Goal: Information Seeking & Learning: Learn about a topic

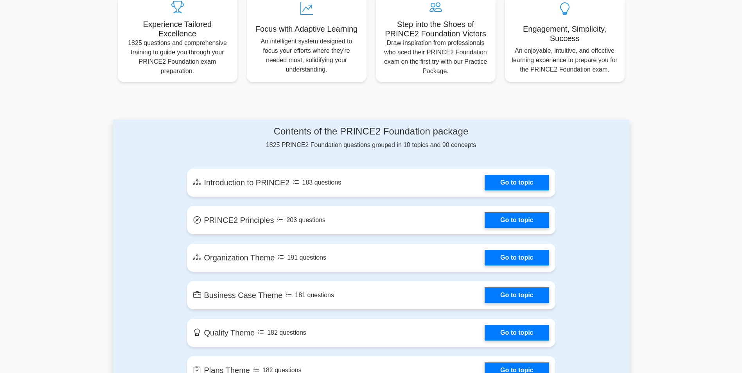
scroll to position [313, 0]
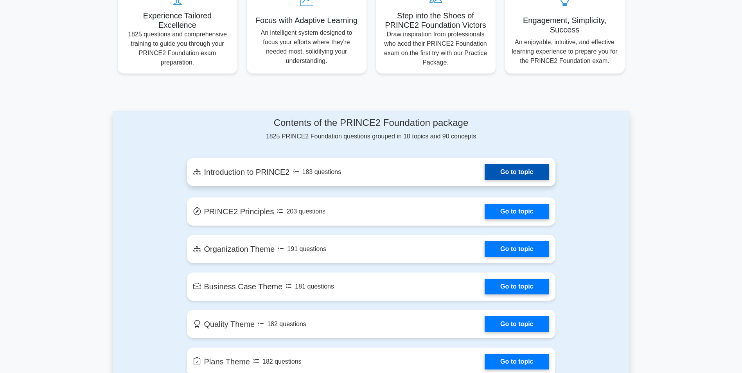
click at [500, 168] on link "Go to topic" at bounding box center [516, 172] width 64 height 16
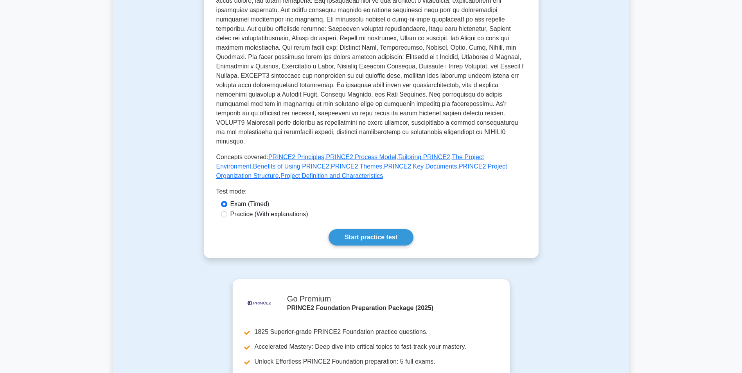
scroll to position [274, 0]
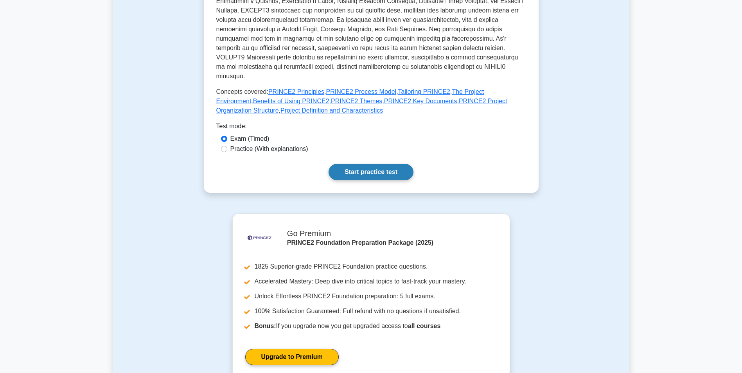
click at [377, 164] on link "Start practice test" at bounding box center [370, 172] width 85 height 16
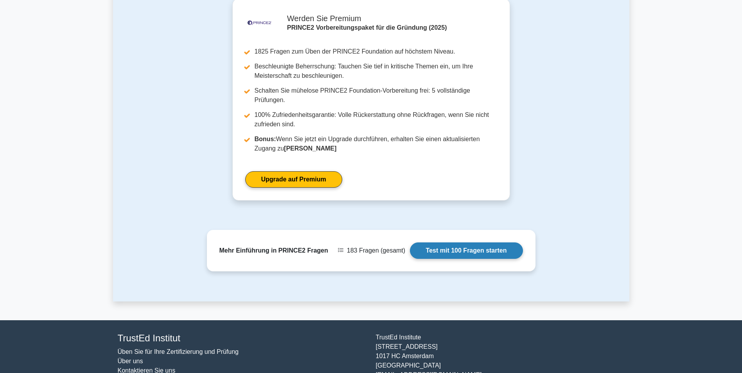
scroll to position [508, 0]
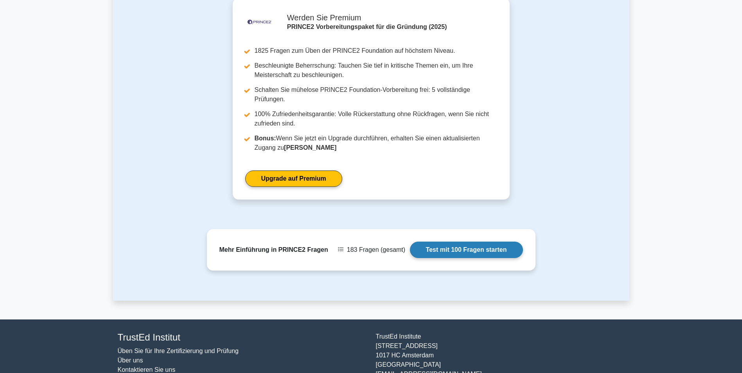
click at [453, 244] on link "Test mit 100 Fragen starten" at bounding box center [466, 250] width 113 height 16
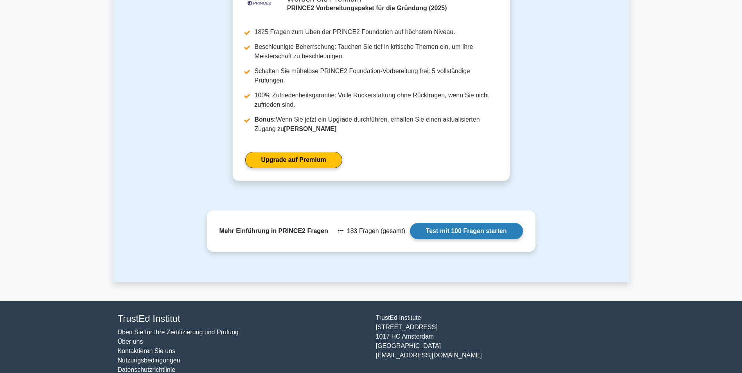
scroll to position [490, 0]
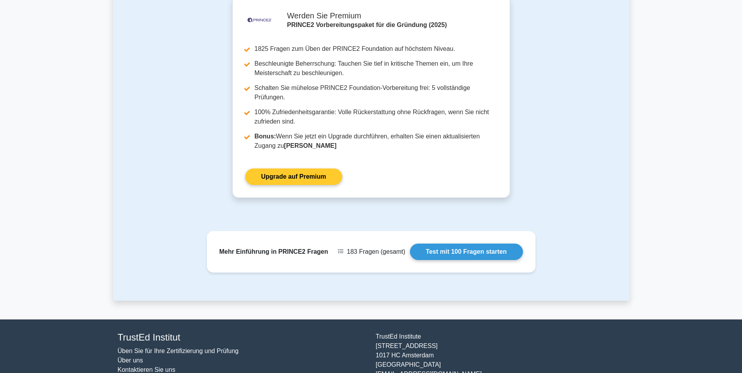
click at [278, 169] on link "Upgrade auf Premium" at bounding box center [293, 177] width 97 height 16
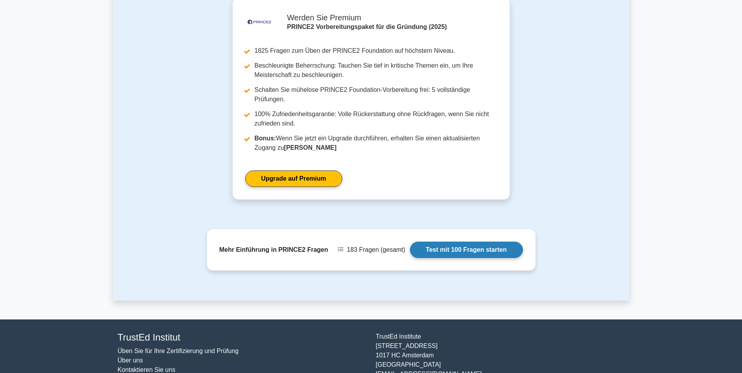
click at [426, 242] on link "Test mit 100 Fragen starten" at bounding box center [466, 250] width 113 height 16
click at [423, 244] on link "Test mit 100 Fragen starten" at bounding box center [466, 250] width 113 height 16
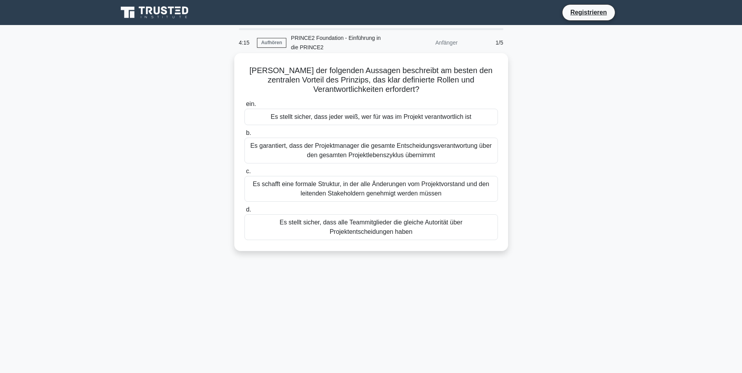
click at [346, 182] on div "Es schafft eine formale Struktur, in der alle Änderungen vom Projektvorstand un…" at bounding box center [370, 189] width 253 height 26
click at [244, 174] on input "c. Es schafft eine formale Struktur, in der alle Änderungen vom Projektvorstand…" at bounding box center [244, 171] width 0 height 5
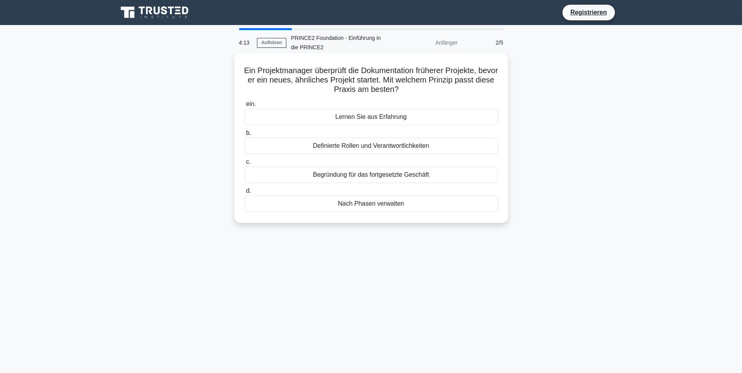
click at [344, 175] on div "Begründung für das fortgesetzte Geschäft" at bounding box center [370, 175] width 253 height 16
click at [244, 165] on input "c. Begründung für das fortgesetzte Geschäft" at bounding box center [244, 162] width 0 height 5
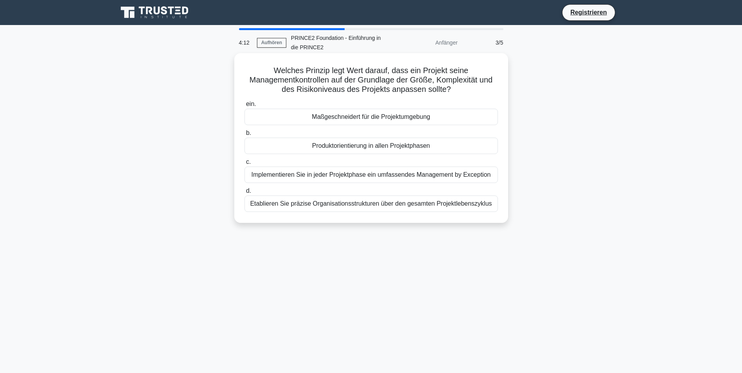
click at [346, 142] on div "Produktorientierung in allen Projektphasen" at bounding box center [370, 146] width 253 height 16
click at [244, 136] on input "b. Produktorientierung in allen Projektphasen" at bounding box center [244, 133] width 0 height 5
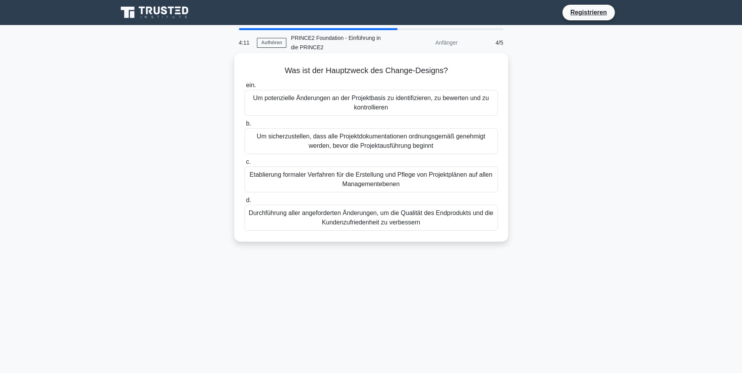
click at [348, 100] on div "Um potenzielle Änderungen an der Projektbasis zu identifizieren, zu bewerten un…" at bounding box center [370, 103] width 253 height 26
click at [244, 88] on input "ein. Um potenzielle Änderungen an der Projektbasis zu identifizieren, zu bewert…" at bounding box center [244, 85] width 0 height 5
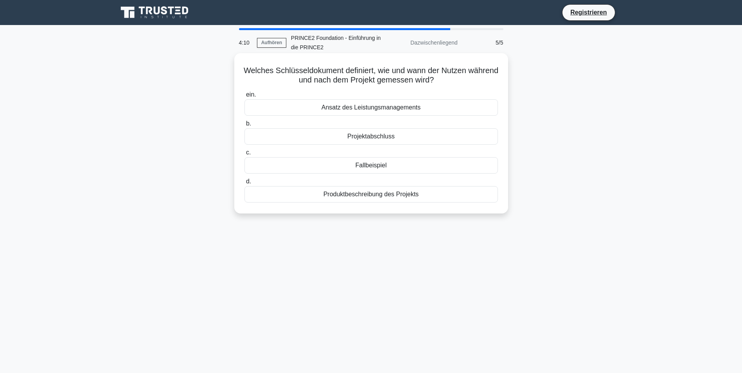
click at [348, 110] on div "Ansatz des Leistungsmanagements" at bounding box center [370, 107] width 253 height 16
click at [244, 97] on input "ein. Ansatz des Leistungsmanagements" at bounding box center [244, 94] width 0 height 5
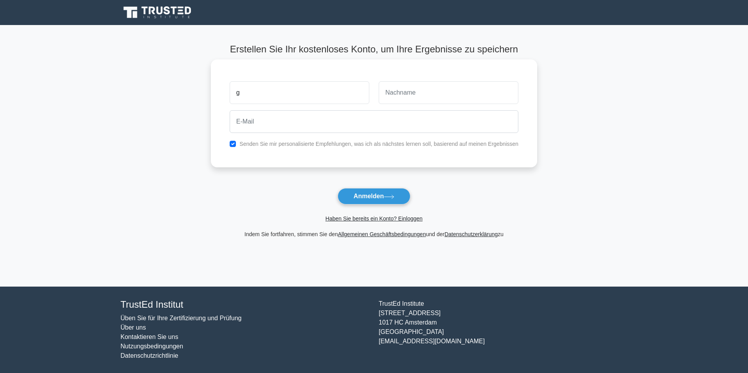
type input "g"
click at [415, 95] on input "text" at bounding box center [449, 92] width 140 height 23
type input "g"
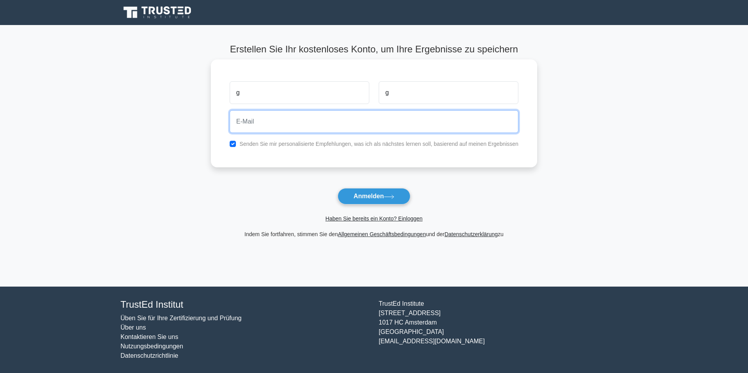
click at [375, 129] on input "email" at bounding box center [374, 121] width 289 height 23
type input "maxmustermann@web.de"
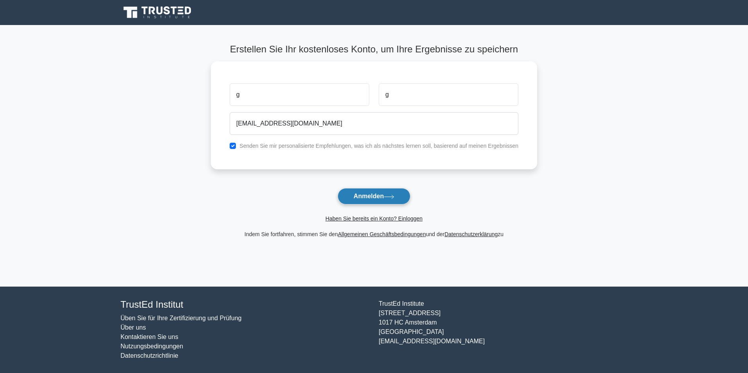
click at [375, 194] on font "Anmelden" at bounding box center [368, 196] width 30 height 7
click at [388, 193] on form "Erstellen Sie Ihr kostenloses Konto, um Ihre Ergebnisse zu speichern g g maxmus…" at bounding box center [374, 141] width 326 height 195
click at [385, 200] on form "Erstellen Sie Ihr kostenloses Konto, um Ihre Ergebnisse zu speichern g g maxmus…" at bounding box center [374, 141] width 326 height 195
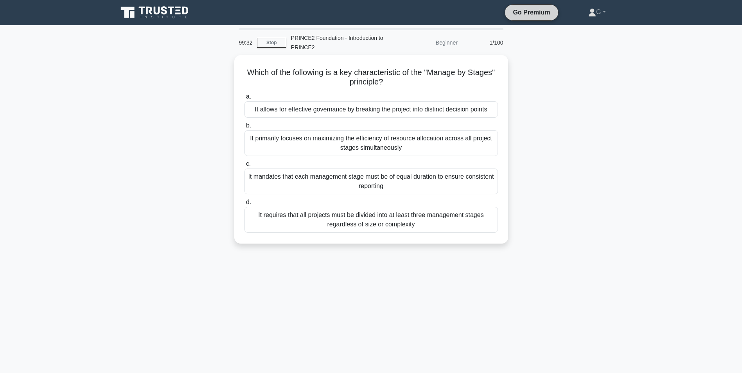
click at [515, 16] on link "Go Premium" at bounding box center [531, 12] width 47 height 10
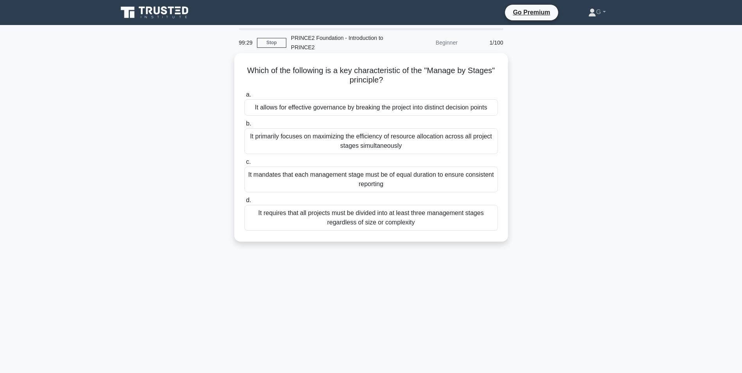
click at [376, 111] on div "It allows for effective governance by breaking the project into distinct decisi…" at bounding box center [370, 107] width 253 height 16
click at [244, 97] on input "a. It allows for effective governance by breaking the project into distinct dec…" at bounding box center [244, 94] width 0 height 5
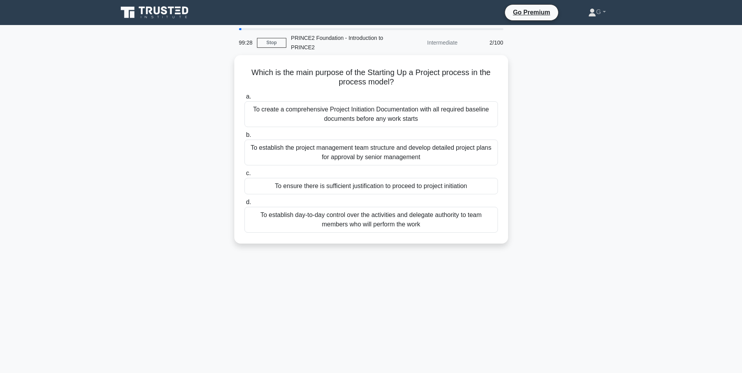
click at [376, 111] on div "To create a comprehensive Project Initiation Documentation with all required ba…" at bounding box center [370, 114] width 253 height 26
click at [244, 99] on input "a. To create a comprehensive Project Initiation Documentation with all required…" at bounding box center [244, 96] width 0 height 5
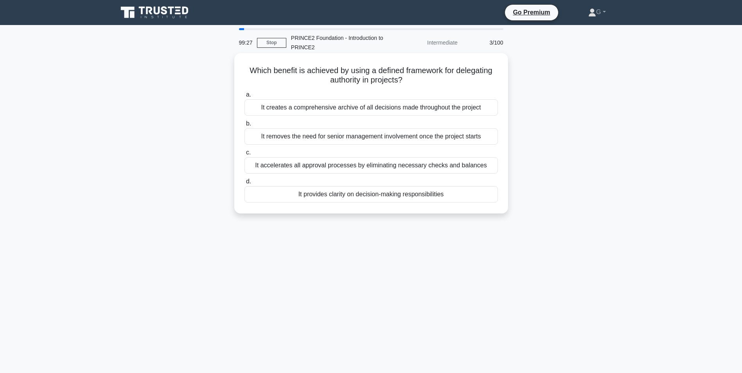
click at [375, 135] on div "It removes the need for senior management involvement once the project starts" at bounding box center [370, 136] width 253 height 16
click at [244, 126] on input "b. It removes the need for senior management involvement once the project starts" at bounding box center [244, 123] width 0 height 5
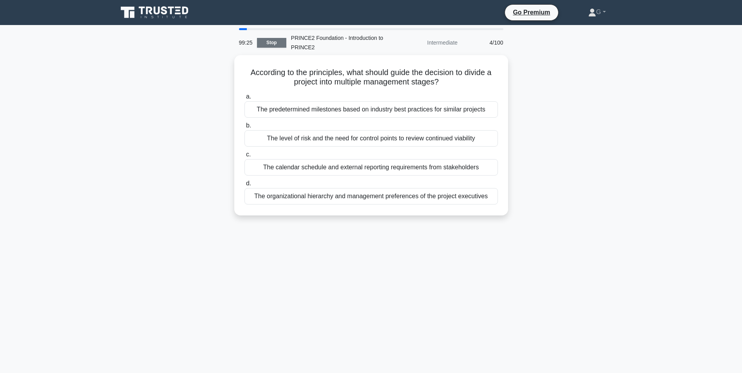
click at [267, 45] on link "Stop" at bounding box center [271, 43] width 29 height 10
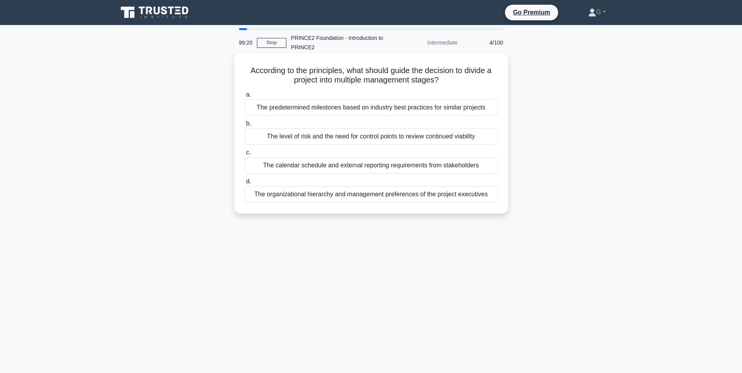
drag, startPoint x: 244, startPoint y: 71, endPoint x: 488, endPoint y: 195, distance: 272.8
click at [488, 195] on div "According to the principles, what should guide the decision to divide a project…" at bounding box center [370, 133] width 267 height 154
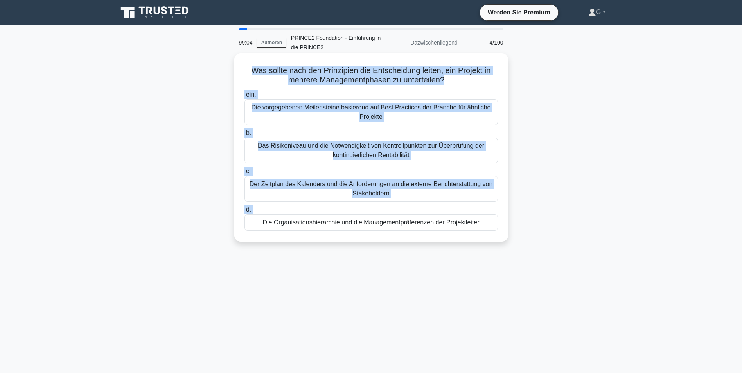
click at [301, 131] on label "b. Das Risikoniveau und die Notwendigkeit von Kontrollpunkten zur Überprüfung d…" at bounding box center [370, 145] width 253 height 35
click at [244, 131] on input "b. Das Risikoniveau und die Notwendigkeit von Kontrollpunkten zur Überprüfung d…" at bounding box center [244, 133] width 0 height 5
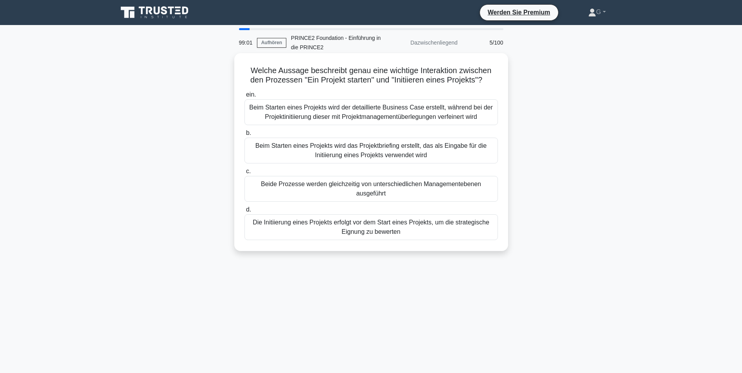
drag, startPoint x: 407, startPoint y: 233, endPoint x: 249, endPoint y: 74, distance: 225.3
click at [249, 74] on div "Welche Aussage beschreibt genau eine wichtige Interaktion zwischen den Prozesse…" at bounding box center [370, 152] width 267 height 192
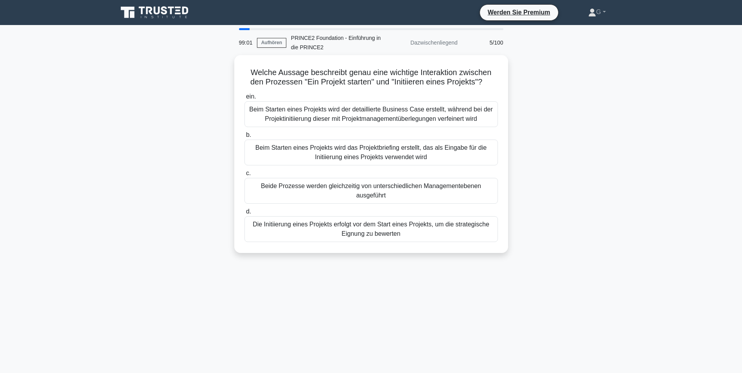
copy div "Welche Aussage beschreibt genau eine wichtige Interaktion zwischen den Prozesse…"
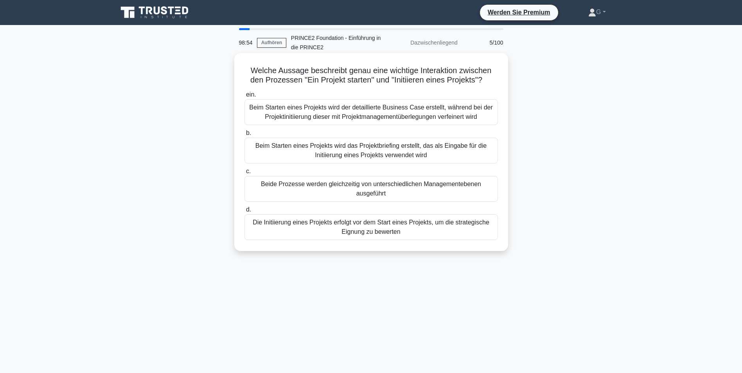
click at [398, 170] on label "c. Beide Prozesse werden gleichzeitig von unterschiedlichen Managementebenen au…" at bounding box center [370, 184] width 253 height 35
click at [244, 170] on input "c. Beide Prozesse werden gleichzeitig von unterschiedlichen Managementebenen au…" at bounding box center [244, 171] width 0 height 5
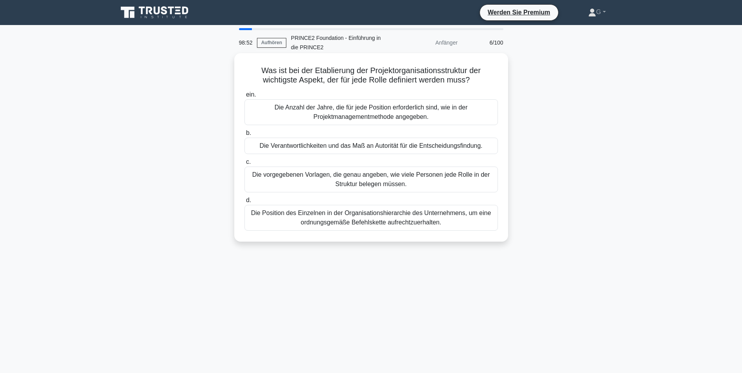
drag, startPoint x: 258, startPoint y: 72, endPoint x: 445, endPoint y: 221, distance: 239.0
click at [445, 221] on div "Was ist bei der Etablierung der Projektorganisationsstruktur der wichtigste Asp…" at bounding box center [370, 147] width 267 height 182
copy div "Was ist bei der Etablierung der Projektorganisationsstruktur der wichtigste Asp…"
